Goal: Task Accomplishment & Management: Use online tool/utility

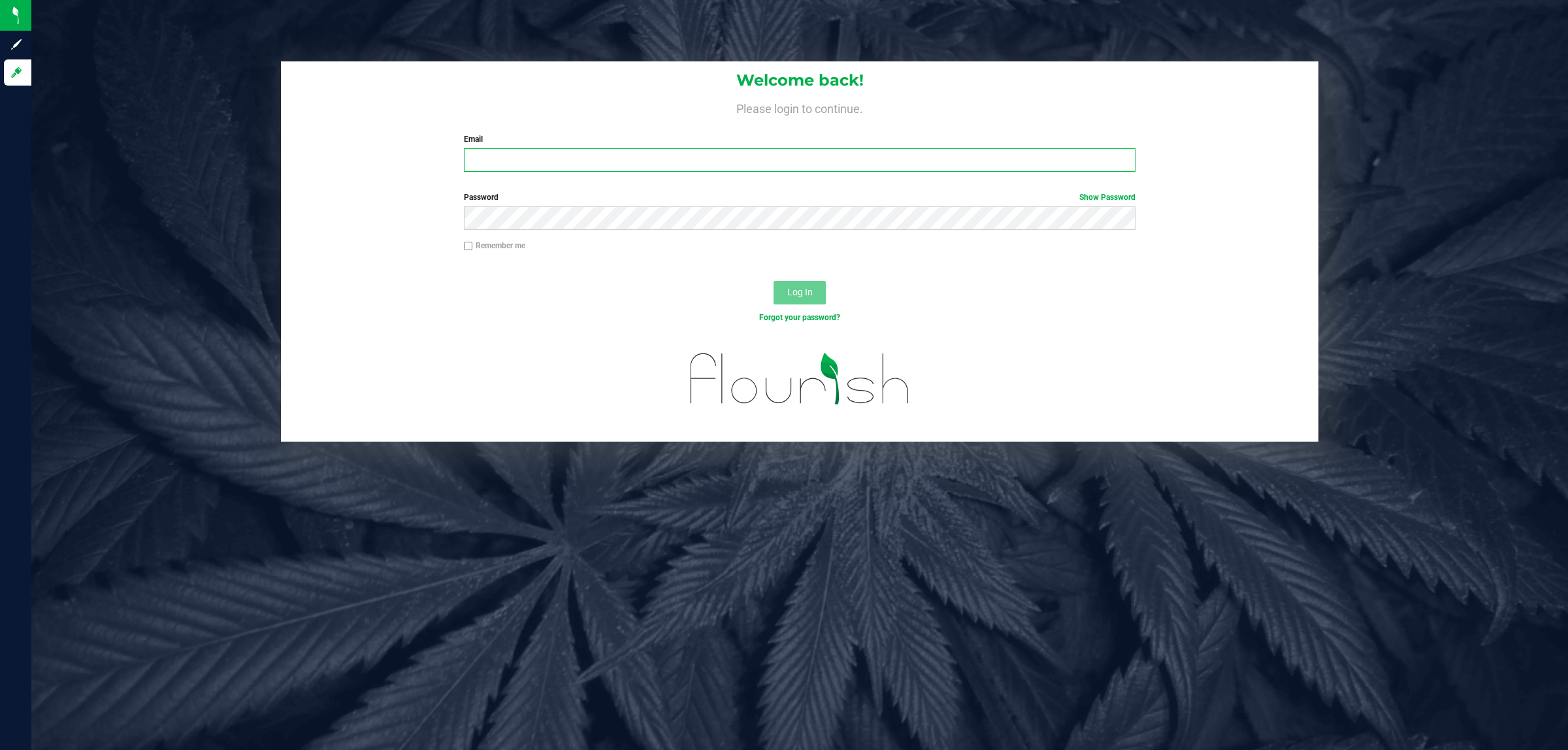
click at [554, 170] on input "Email" at bounding box center [800, 160] width 672 height 24
type input "cworden@liveparallel.com"
click at [774, 280] on button "Log In" at bounding box center [800, 292] width 52 height 24
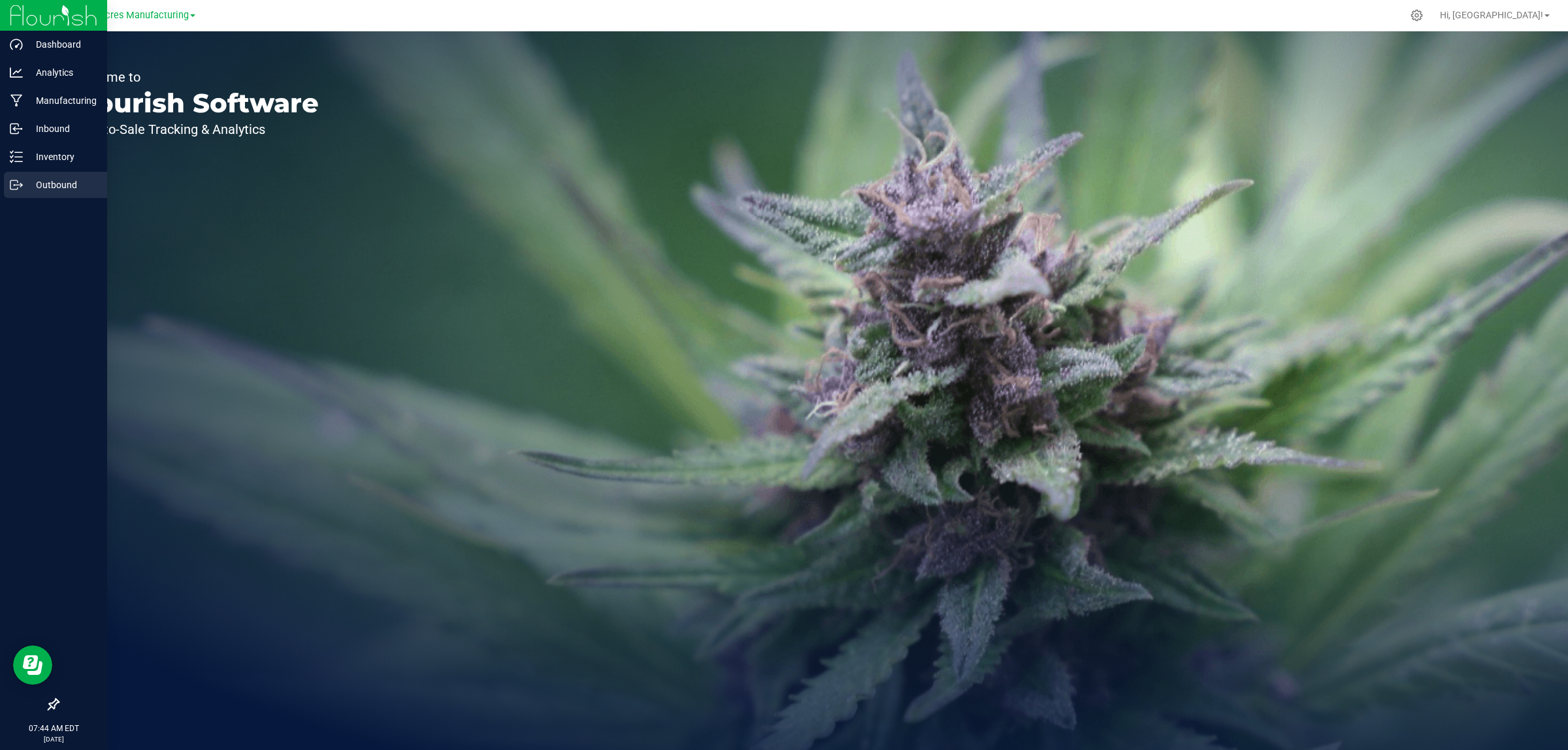
click at [41, 190] on p "Outbound" at bounding box center [61, 185] width 78 height 16
